Goal: Find specific page/section: Find specific page/section

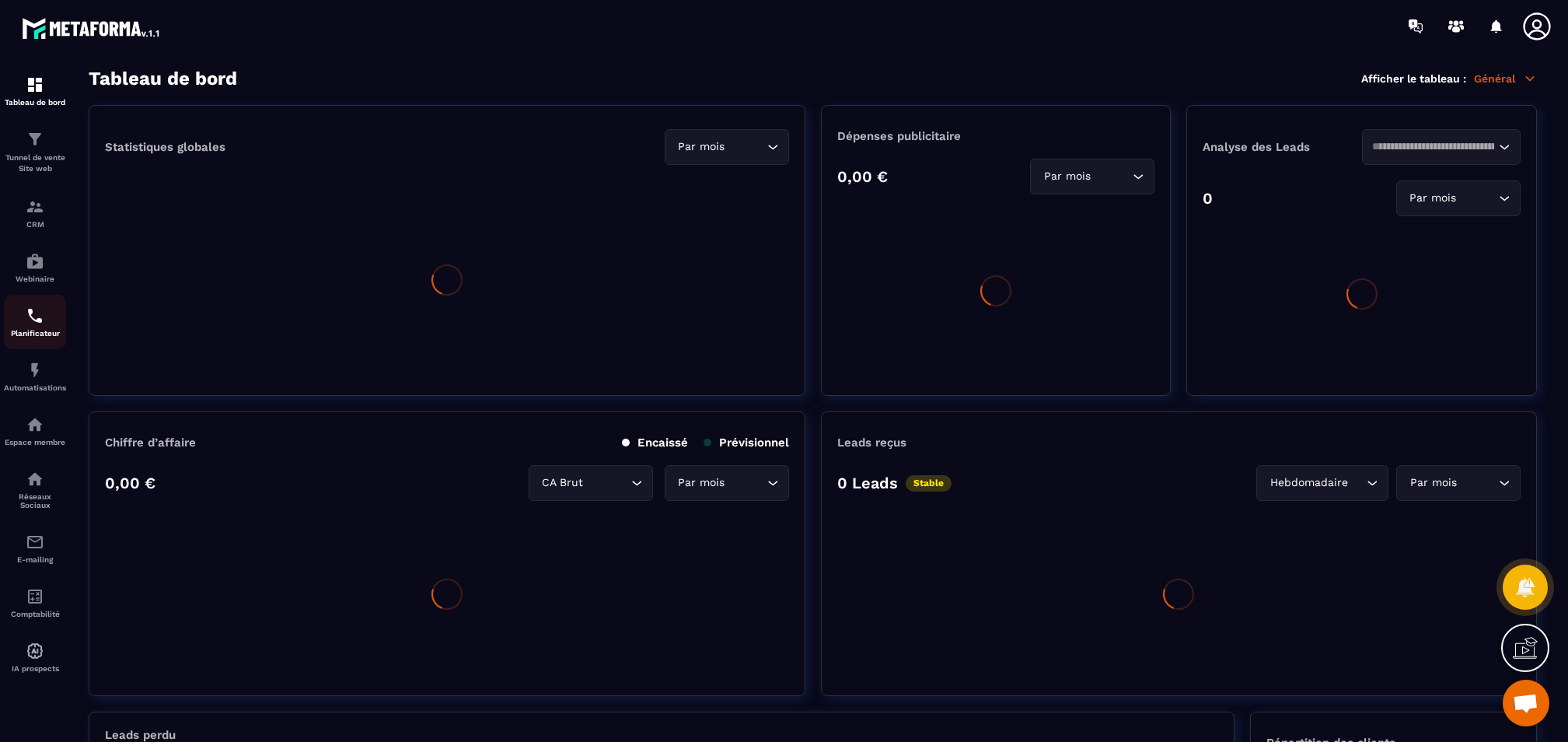
click at [37, 329] on p "Planificateur" at bounding box center [35, 333] width 62 height 9
click at [39, 327] on div "Planificateur" at bounding box center [35, 321] width 62 height 31
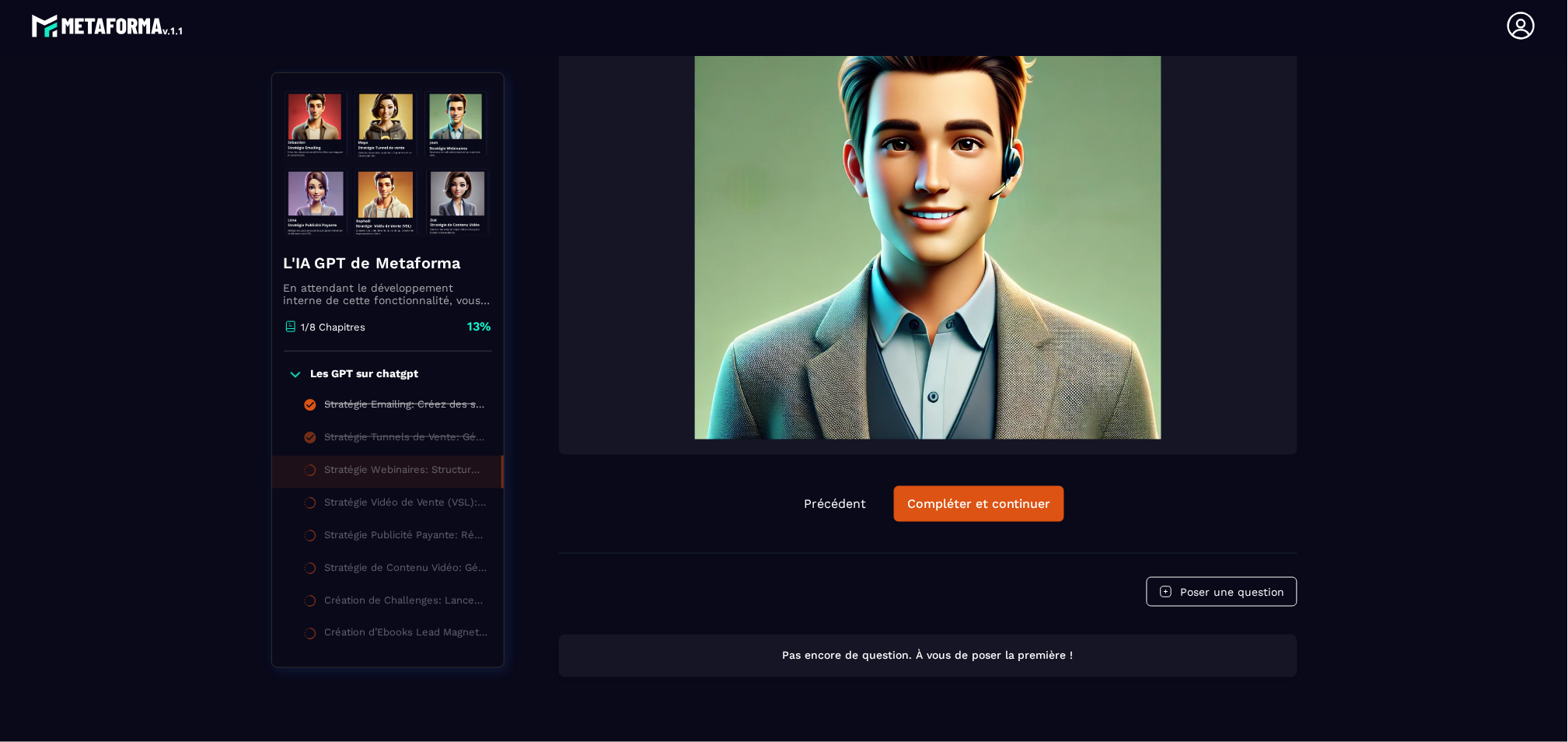
scroll to position [440, 0]
